Goal: Information Seeking & Learning: Check status

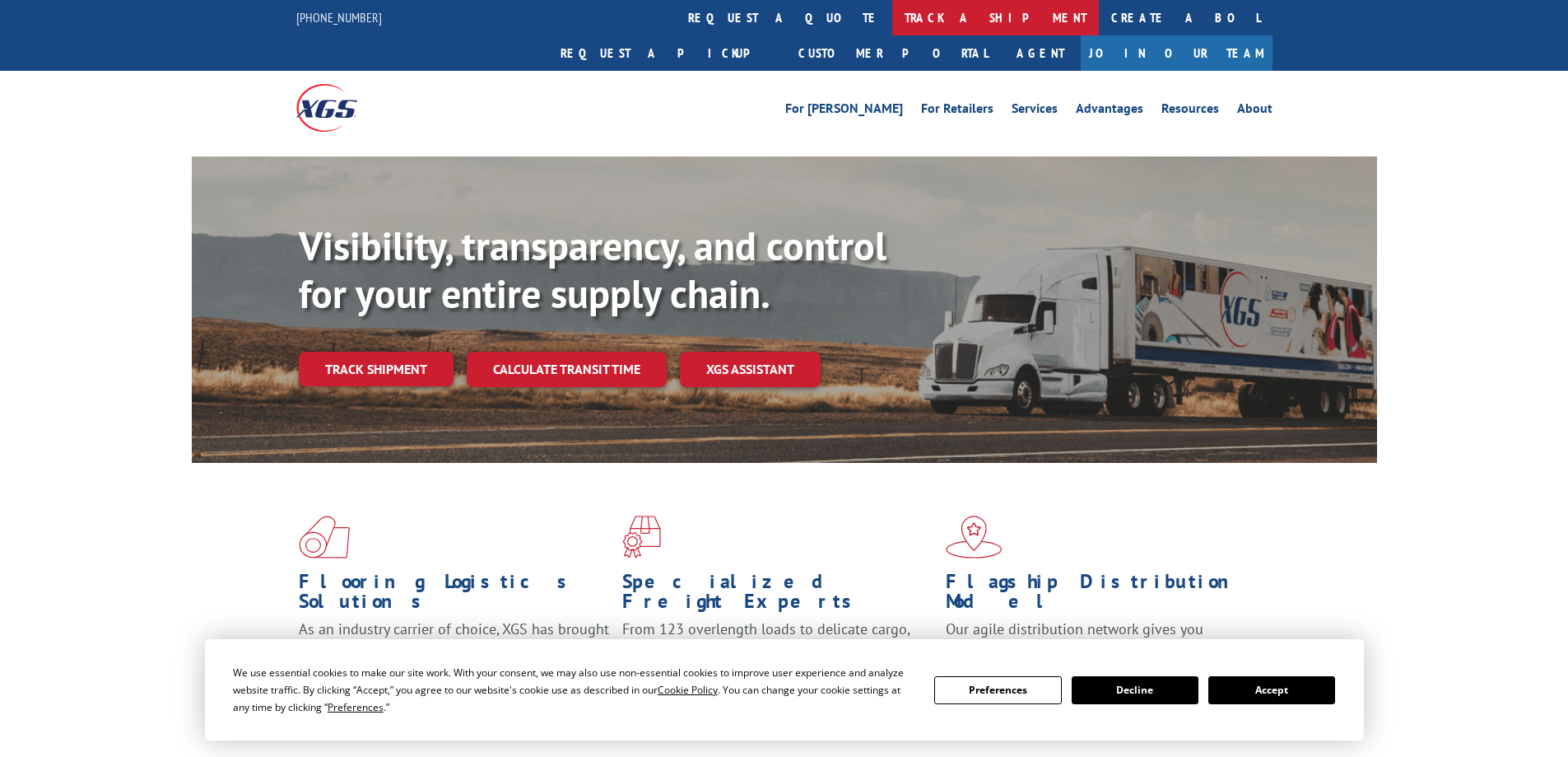
click at [892, 19] on link "track a shipment" at bounding box center [995, 18] width 206 height 36
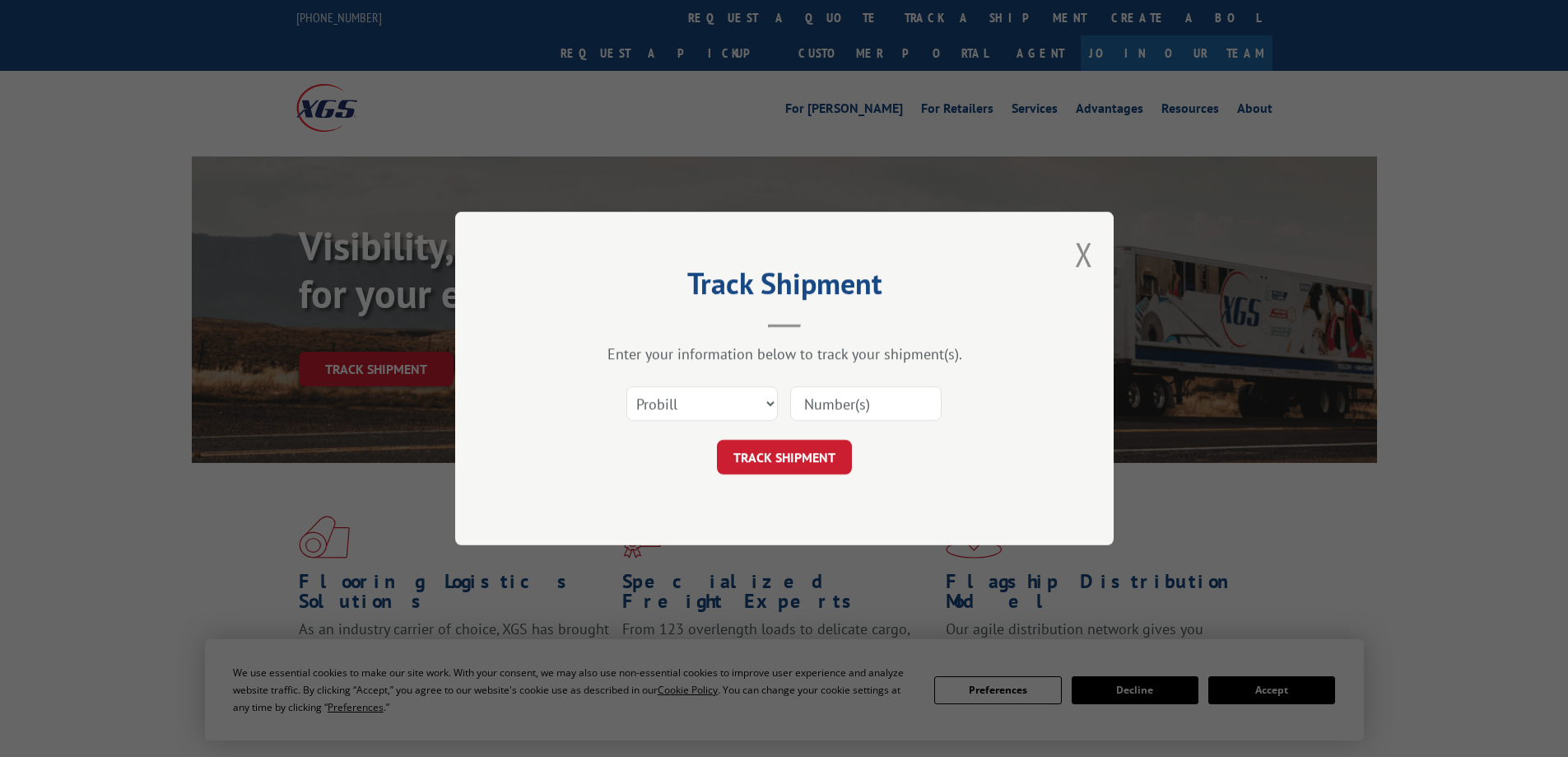
click at [896, 417] on input at bounding box center [866, 403] width 151 height 35
type input "16584594"
click at [836, 462] on button "TRACK SHIPMENT" at bounding box center [784, 457] width 135 height 35
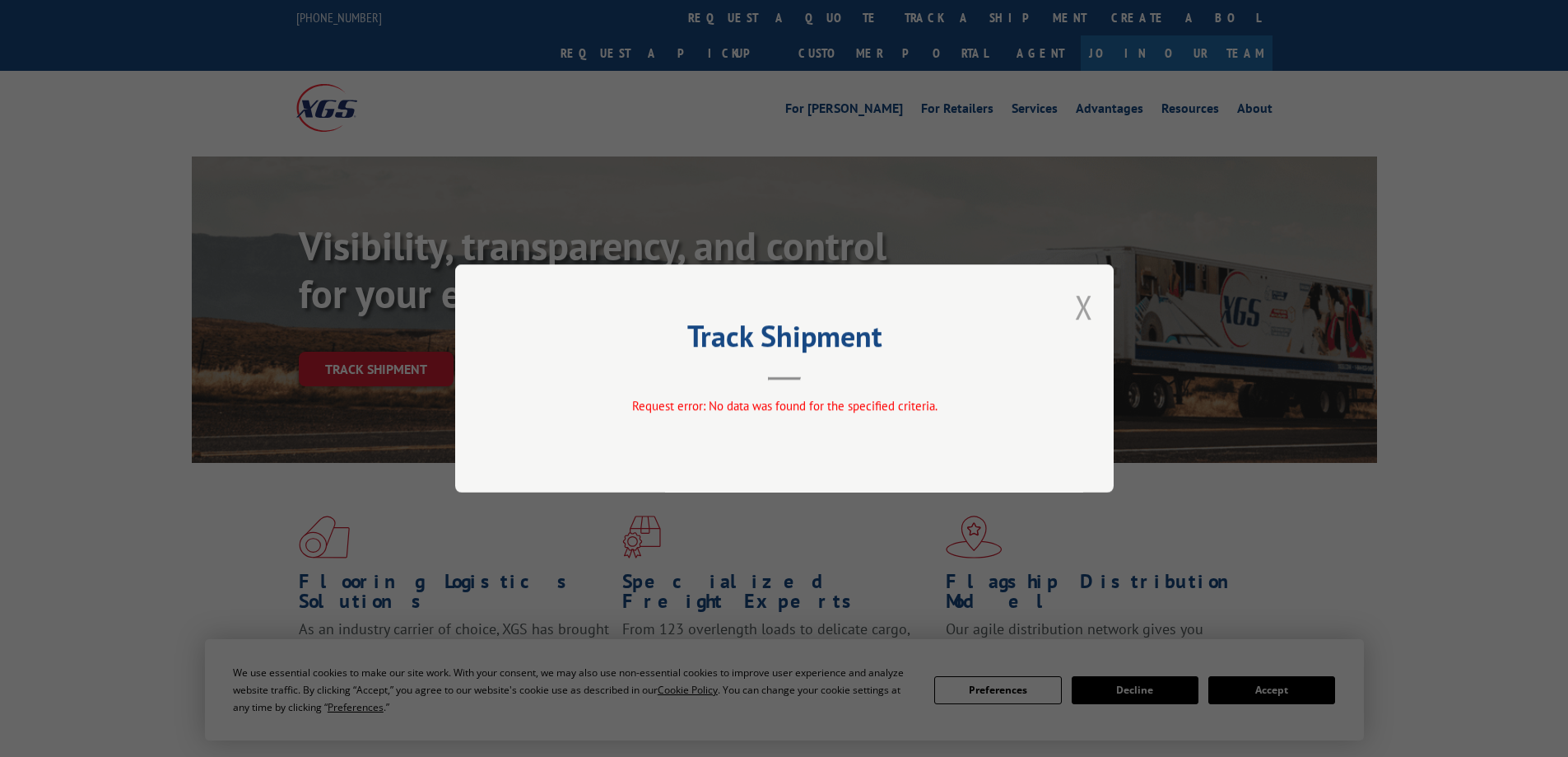
click at [1090, 304] on button "Close modal" at bounding box center [1084, 306] width 18 height 43
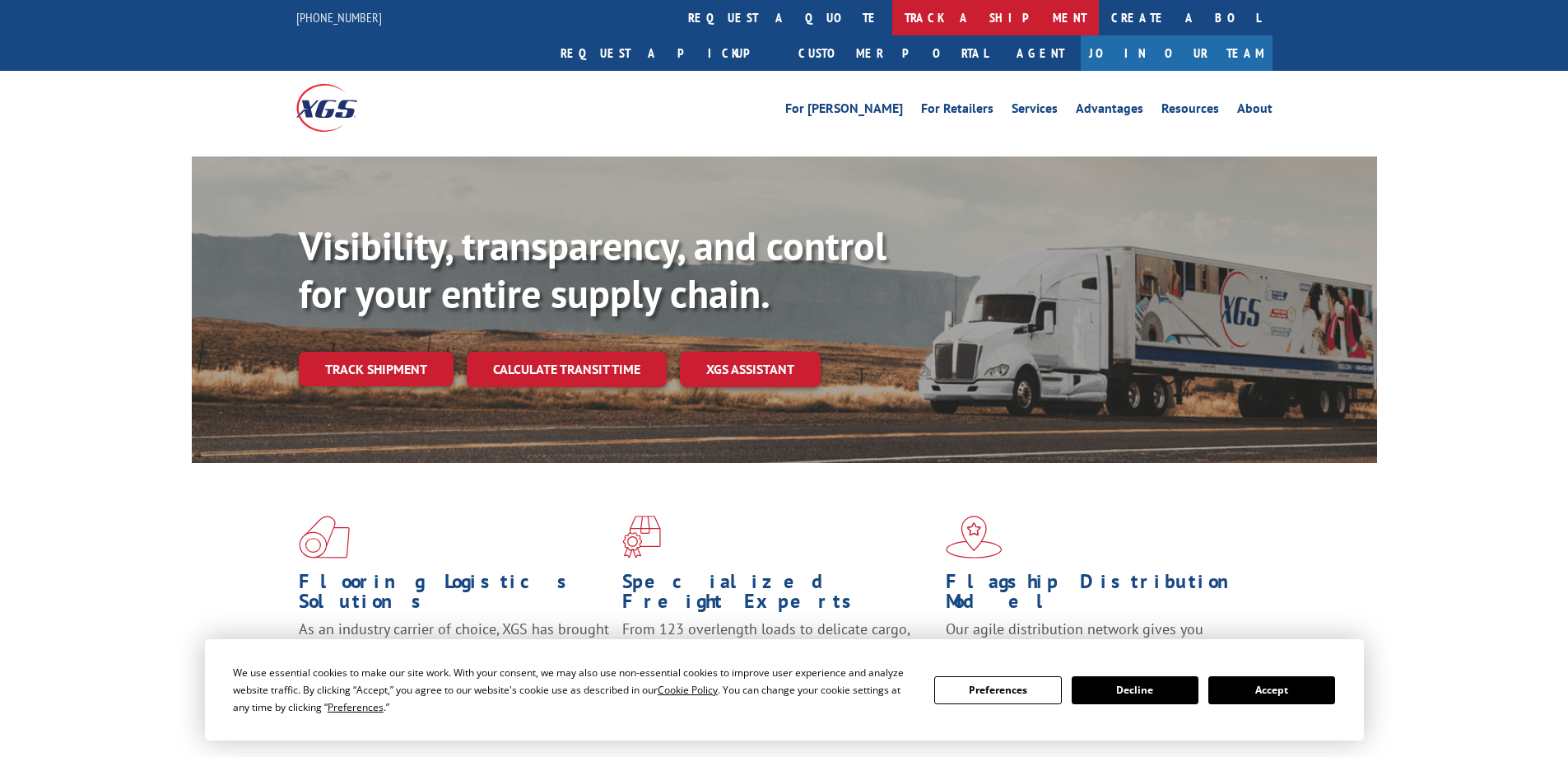
click at [892, 24] on link "track a shipment" at bounding box center [995, 18] width 206 height 36
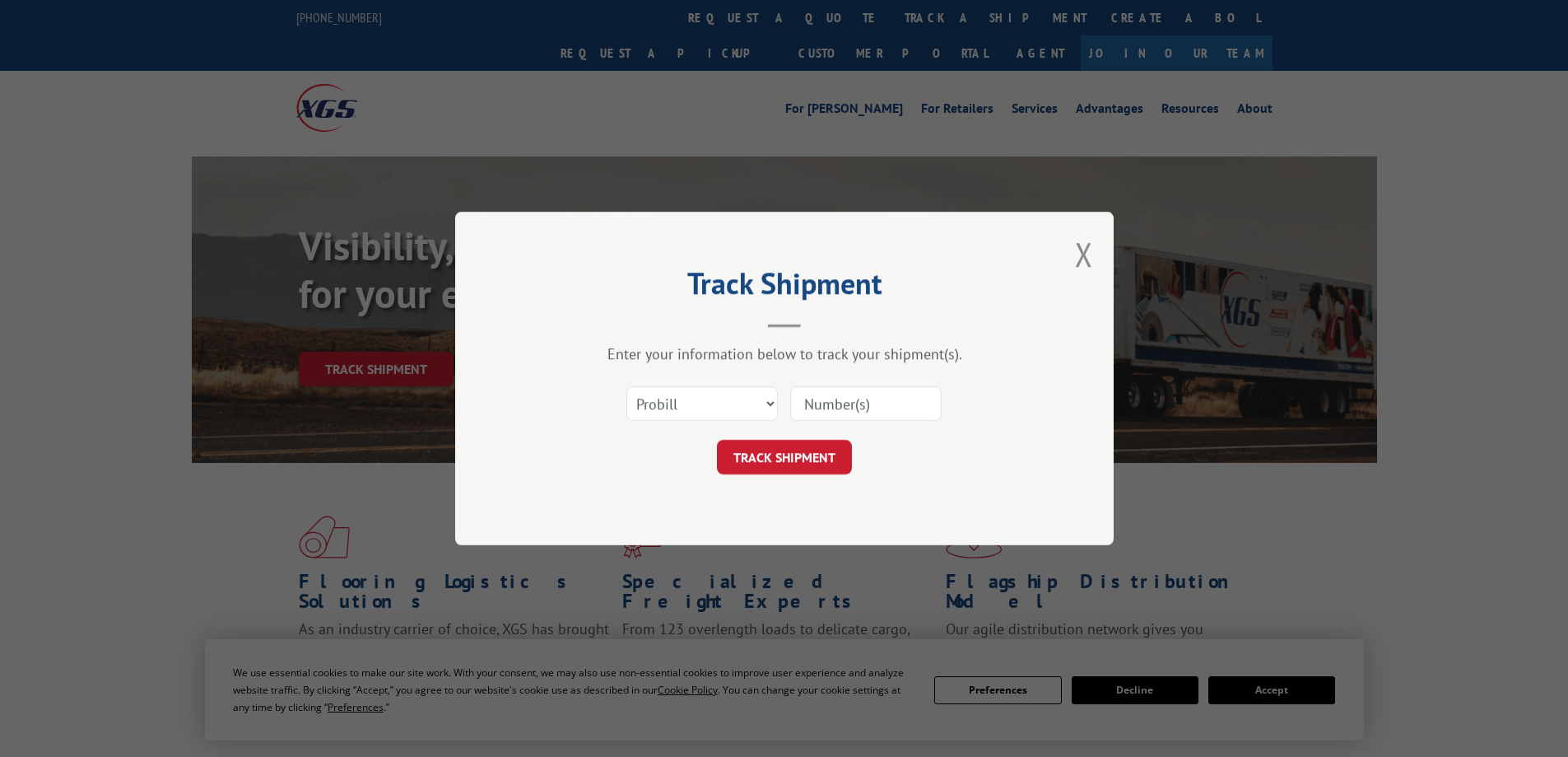
click at [861, 401] on input at bounding box center [866, 403] width 151 height 35
type input "16584594"
click at [834, 447] on button "TRACK SHIPMENT" at bounding box center [784, 457] width 135 height 35
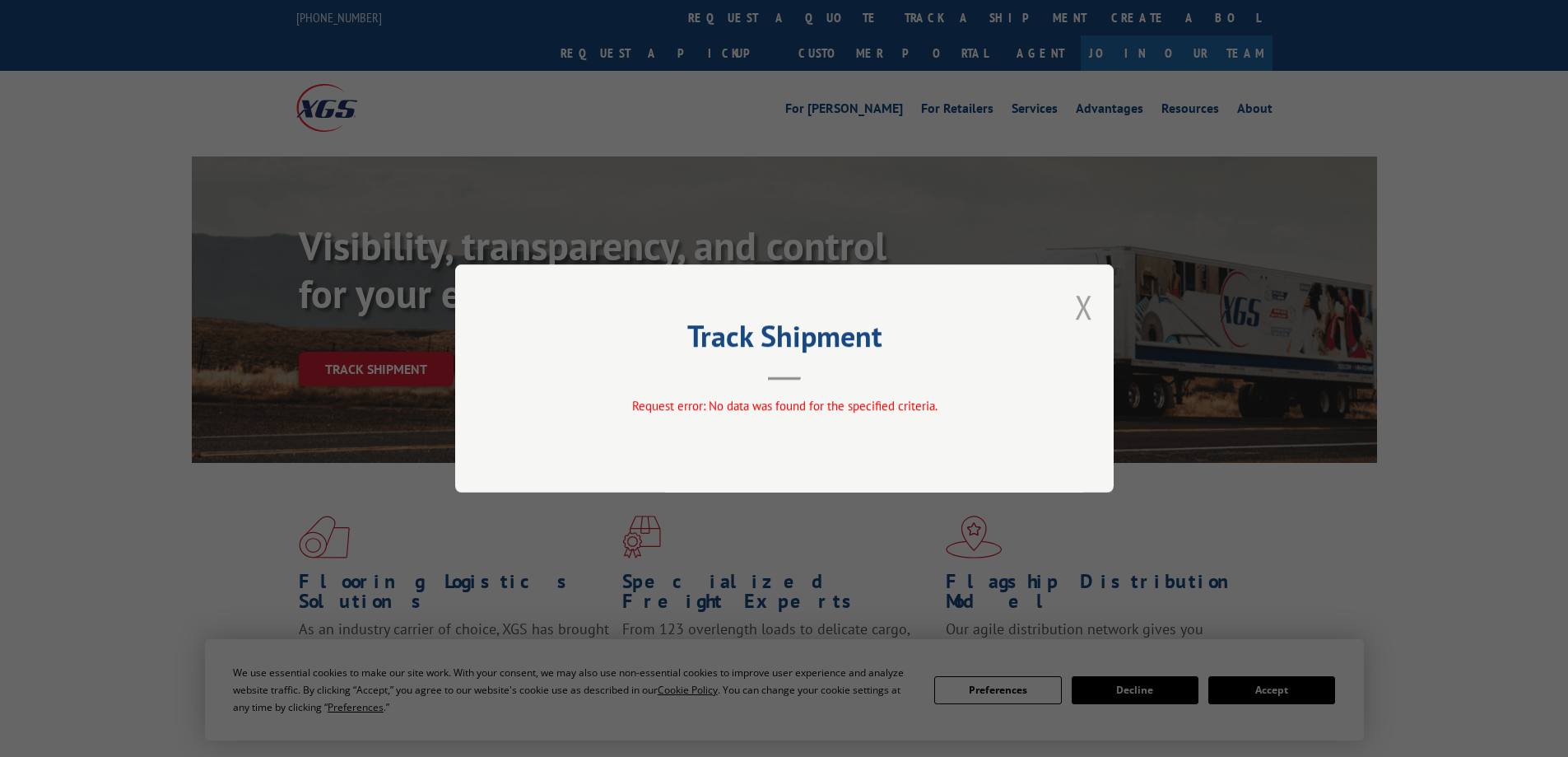
click at [1082, 305] on button "Close modal" at bounding box center [1084, 306] width 18 height 43
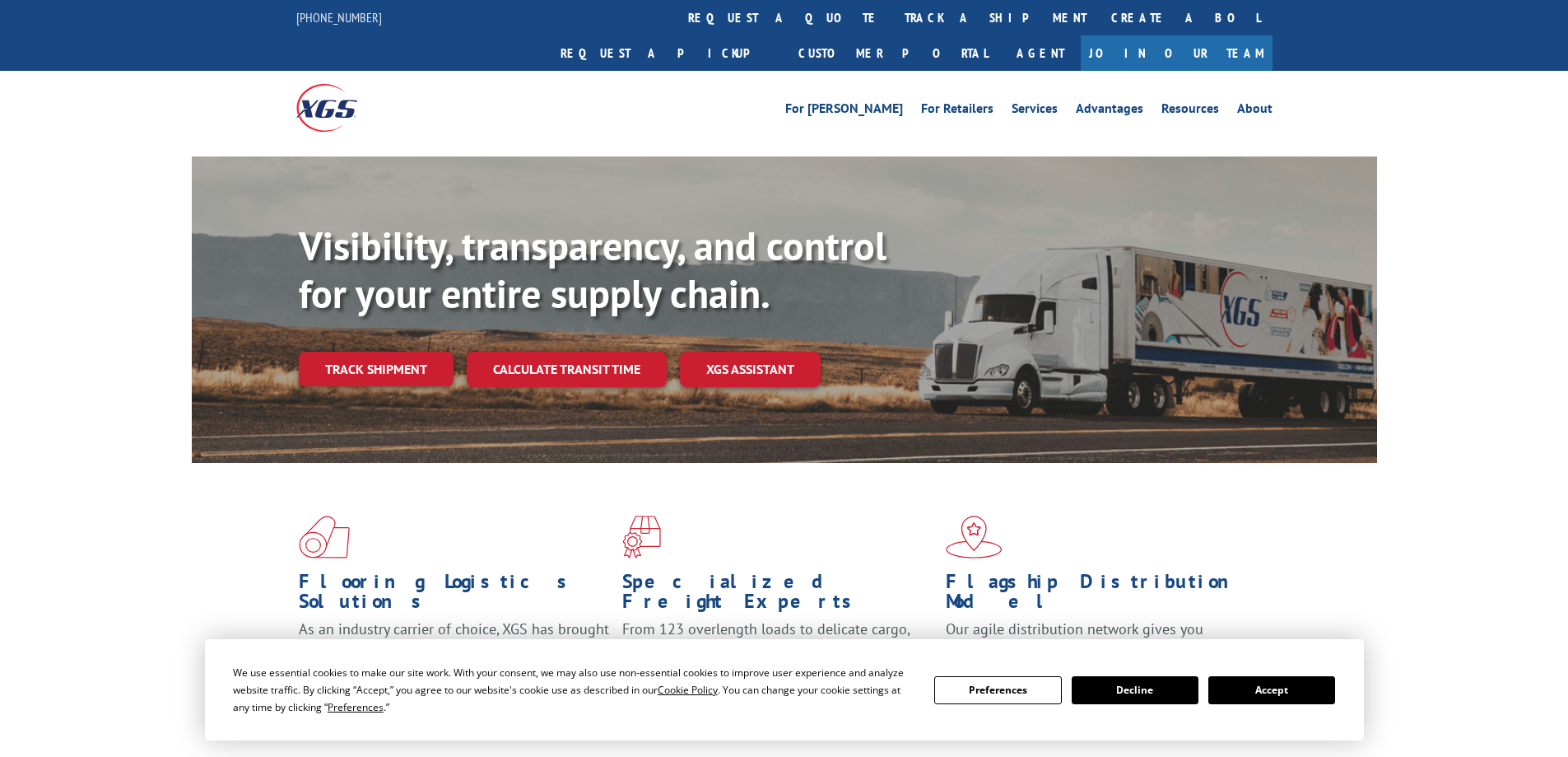
click at [1491, 249] on div "Visibility, transparency, and control for your entire supply chain. Track shipm…" at bounding box center [784, 325] width 1568 height 338
click at [892, 20] on link "track a shipment" at bounding box center [995, 18] width 206 height 36
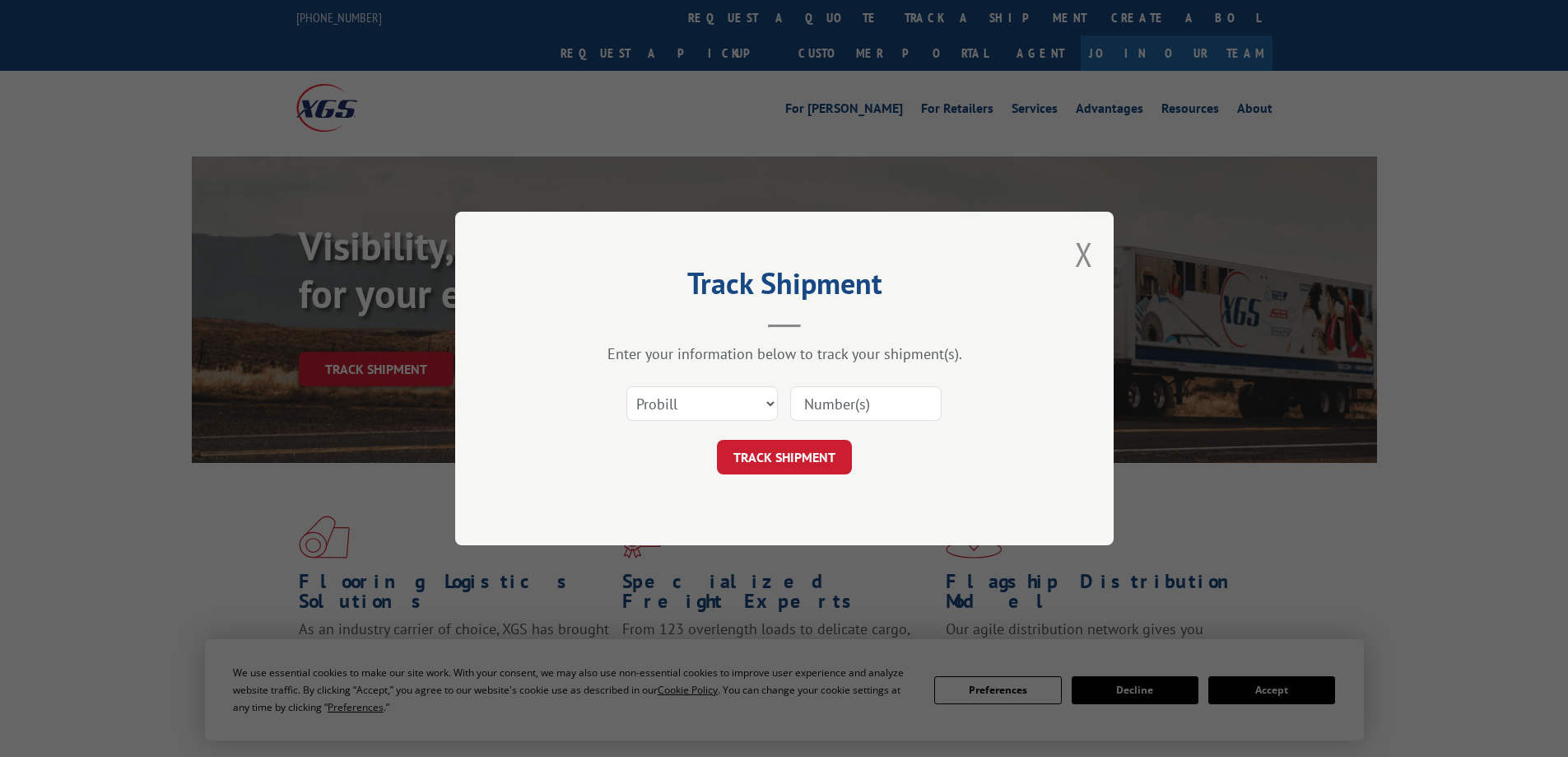
click at [844, 405] on input at bounding box center [866, 403] width 151 height 35
type input "16584594"
click at [806, 455] on button "TRACK SHIPMENT" at bounding box center [784, 457] width 135 height 35
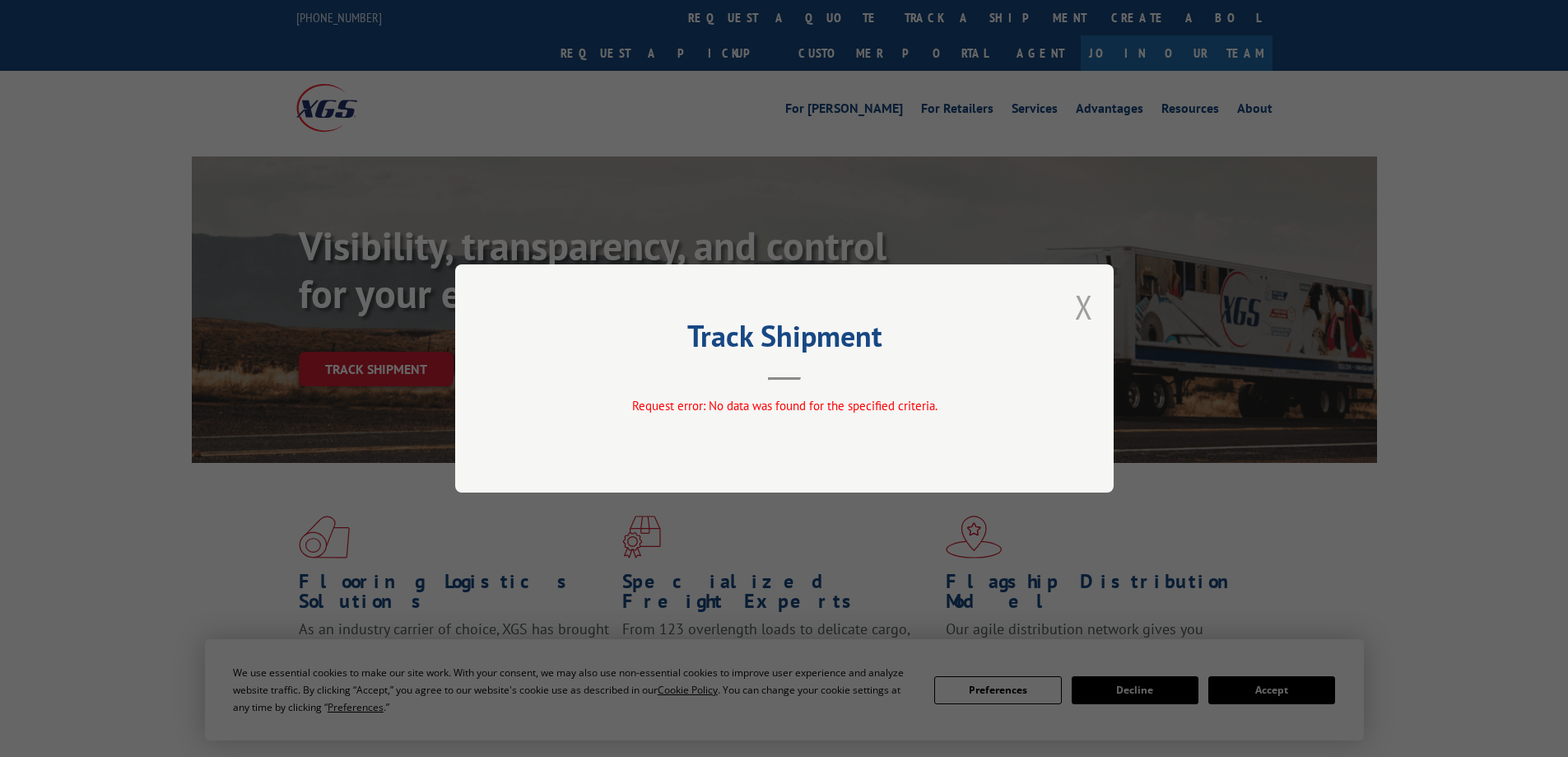
click at [1081, 298] on button "Close modal" at bounding box center [1084, 306] width 18 height 43
